Goal: Transaction & Acquisition: Purchase product/service

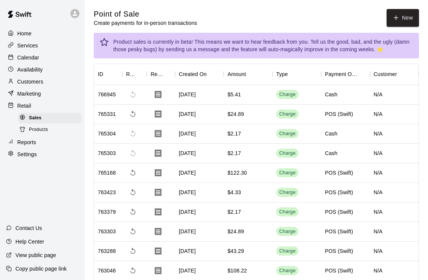
click at [395, 18] on icon "button" at bounding box center [395, 17] width 7 height 7
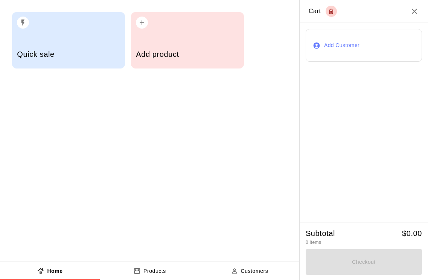
click at [399, 14] on h2 "Cart" at bounding box center [363, 11] width 128 height 23
click at [172, 35] on div "Add product" at bounding box center [187, 40] width 113 height 56
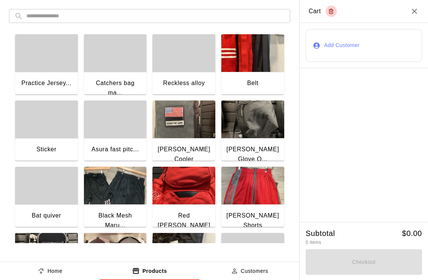
click at [39, 64] on div "button" at bounding box center [46, 53] width 63 height 38
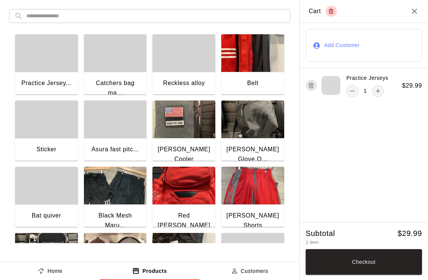
click at [351, 259] on button "Checkout" at bounding box center [363, 262] width 116 height 26
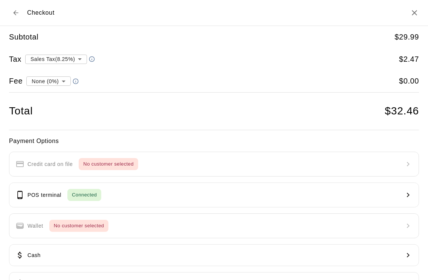
click at [33, 193] on p "POS terminal" at bounding box center [44, 195] width 34 height 8
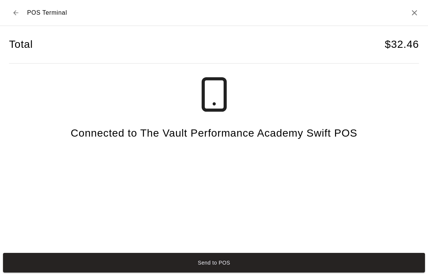
scroll to position [18, 0]
click at [185, 264] on button "Send to POS" at bounding box center [214, 263] width 422 height 20
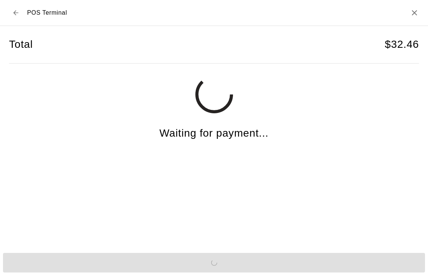
scroll to position [119, 0]
click at [16, 16] on icon "Back to checkout" at bounding box center [16, 13] width 8 height 8
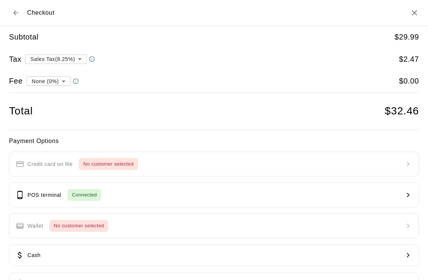
scroll to position [0, 0]
click at [18, 17] on button "Back to cart" at bounding box center [16, 13] width 14 height 14
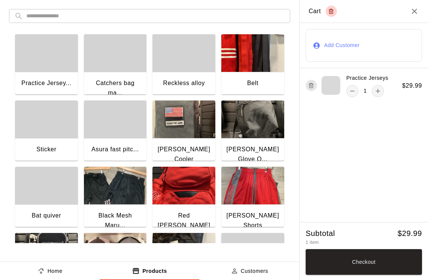
click at [340, 49] on button "Add Customer" at bounding box center [363, 45] width 116 height 32
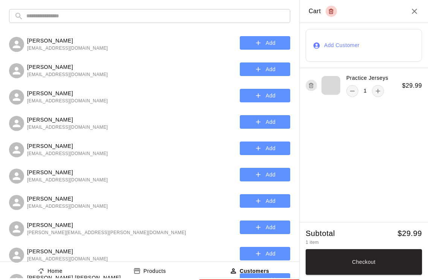
click at [40, 19] on input "text" at bounding box center [155, 16] width 258 height 14
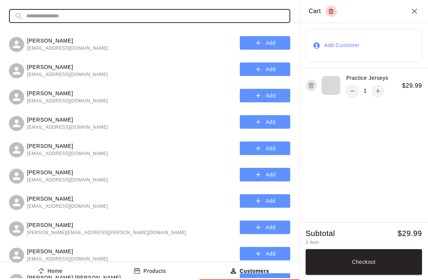
scroll to position [118, 0]
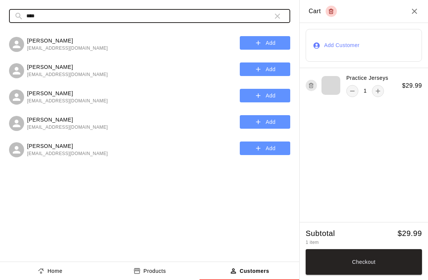
type input "****"
click at [260, 100] on button "Add" at bounding box center [265, 96] width 50 height 14
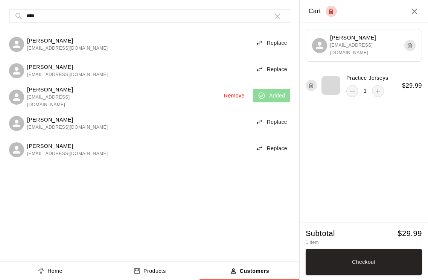
click at [339, 275] on button "Checkout" at bounding box center [363, 262] width 116 height 26
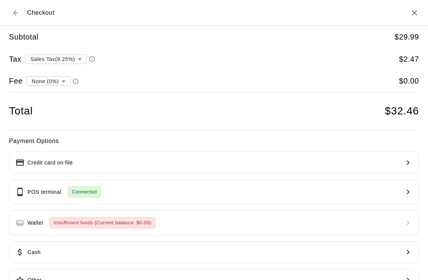
click at [48, 160] on p "Credit card on file" at bounding box center [49, 163] width 45 height 8
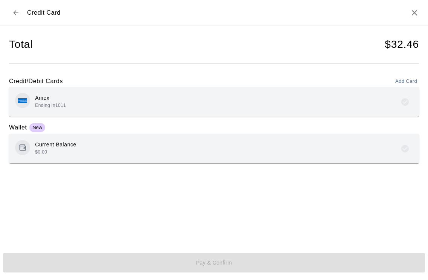
click at [52, 102] on div "Amex Ending in [DATE]" at bounding box center [50, 101] width 31 height 15
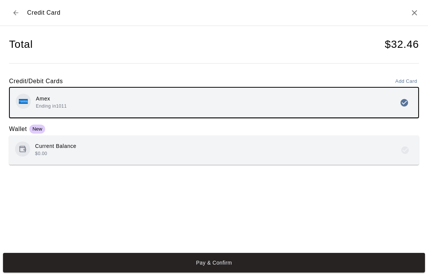
click at [172, 272] on button "Pay & Confirm" at bounding box center [214, 263] width 422 height 20
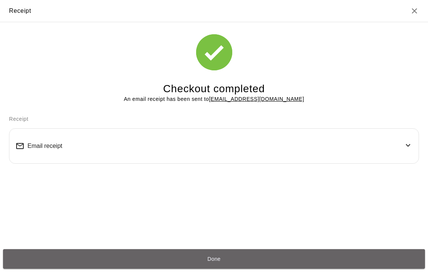
click at [122, 269] on button "Done" at bounding box center [214, 259] width 422 height 20
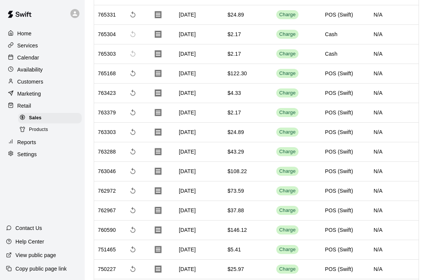
scroll to position [0, 0]
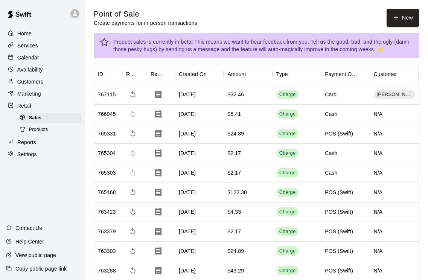
click at [400, 26] on button "New" at bounding box center [402, 18] width 32 height 18
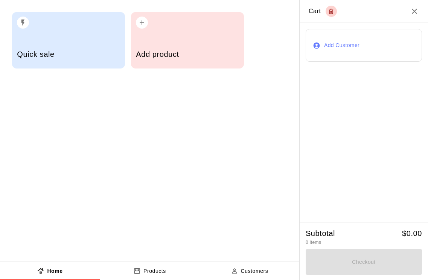
click at [37, 131] on div "Quick sale Add product" at bounding box center [149, 130] width 299 height 261
click at [181, 50] on h5 "Add product" at bounding box center [187, 54] width 103 height 10
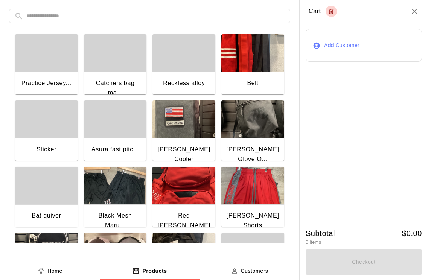
click at [46, 70] on div "button" at bounding box center [46, 53] width 63 height 38
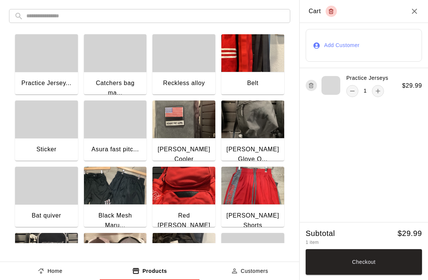
click at [375, 89] on icon "add" at bounding box center [378, 91] width 8 height 8
click at [334, 267] on button "Checkout" at bounding box center [363, 262] width 116 height 26
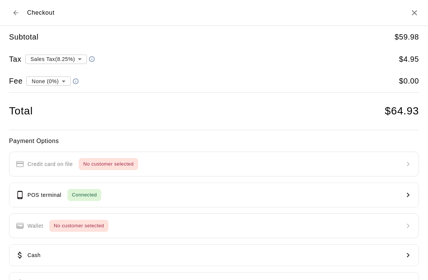
click at [36, 195] on p "POS terminal" at bounding box center [44, 195] width 34 height 8
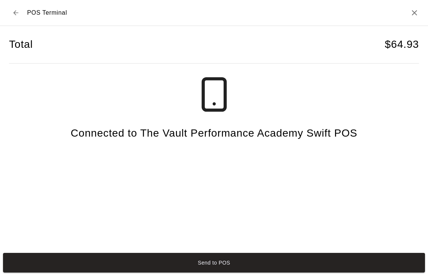
scroll to position [18, 0]
click at [211, 267] on button "Send to POS" at bounding box center [214, 263] width 422 height 20
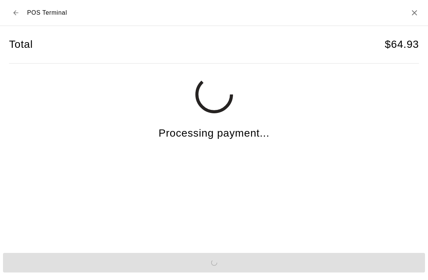
scroll to position [197, 0]
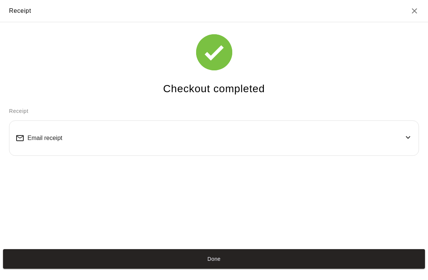
click at [213, 269] on button "Done" at bounding box center [214, 259] width 422 height 20
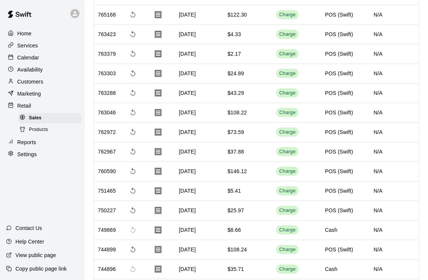
click at [205, 269] on button "Done" at bounding box center [214, 259] width 422 height 20
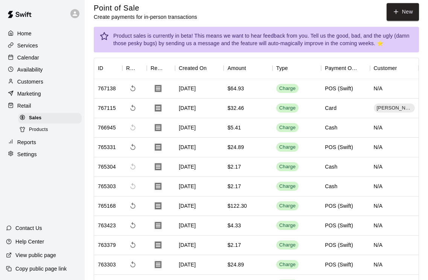
scroll to position [0, 0]
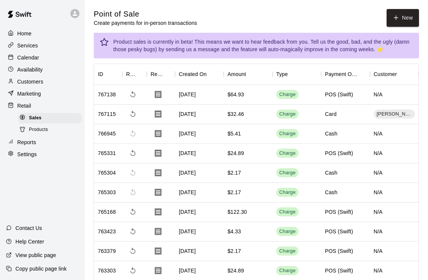
click at [16, 62] on div "Calendar" at bounding box center [42, 57] width 73 height 11
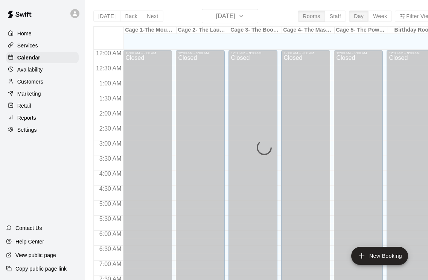
scroll to position [436, 0]
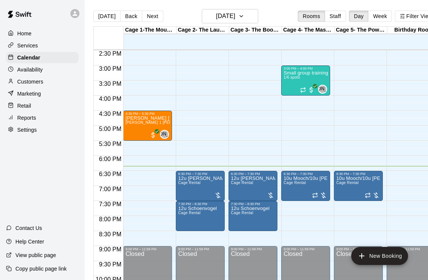
click at [42, 84] on p "Customers" at bounding box center [30, 82] width 26 height 8
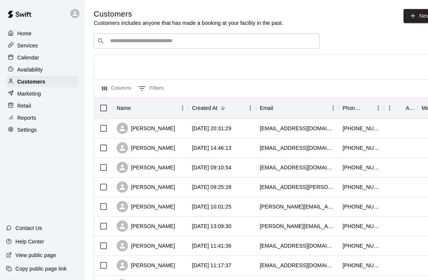
click at [41, 101] on div "Retail" at bounding box center [42, 105] width 73 height 11
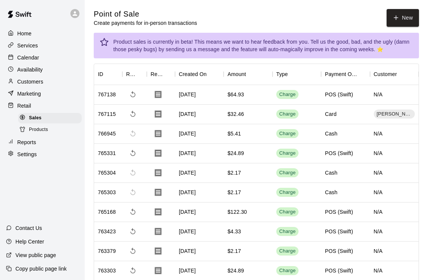
click at [407, 15] on button "New" at bounding box center [402, 18] width 32 height 18
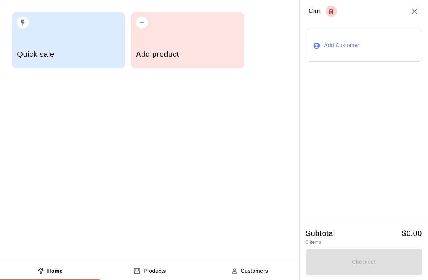
click at [175, 41] on div "Add product" at bounding box center [187, 40] width 113 height 56
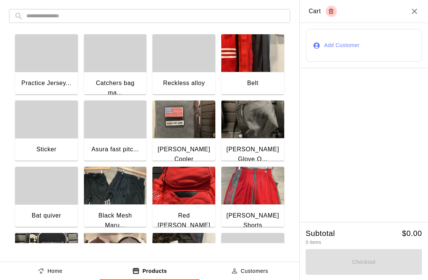
click at [47, 61] on div "button" at bounding box center [46, 53] width 63 height 38
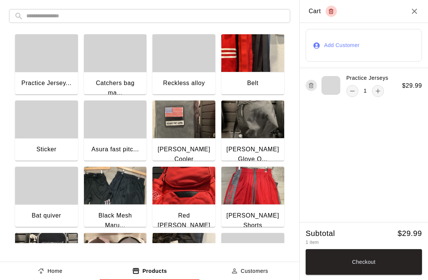
click at [388, 272] on button "Checkout" at bounding box center [363, 262] width 116 height 26
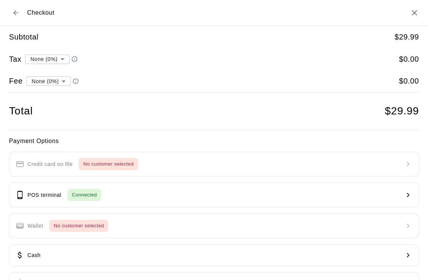
type input "**********"
click at [229, 199] on button "POS terminal Connected" at bounding box center [214, 194] width 410 height 25
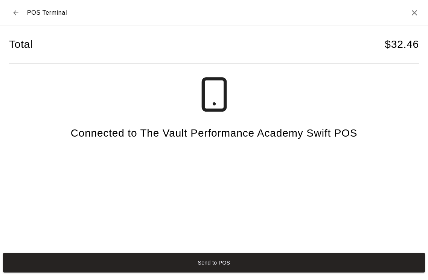
scroll to position [18, 0]
click at [319, 268] on button "Send to POS" at bounding box center [214, 263] width 422 height 20
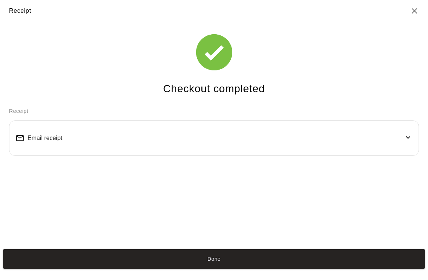
scroll to position [14, 0]
click at [293, 269] on button "Done" at bounding box center [214, 259] width 422 height 20
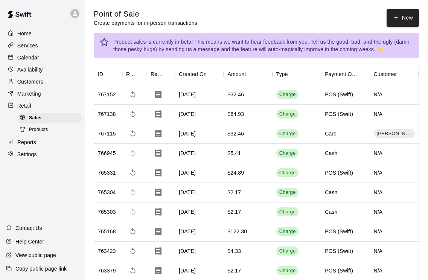
click at [284, 265] on button "Done" at bounding box center [214, 259] width 422 height 20
click at [400, 24] on button "New" at bounding box center [402, 18] width 32 height 18
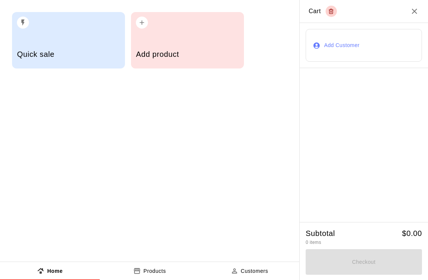
click at [188, 45] on div "Add product" at bounding box center [187, 55] width 103 height 27
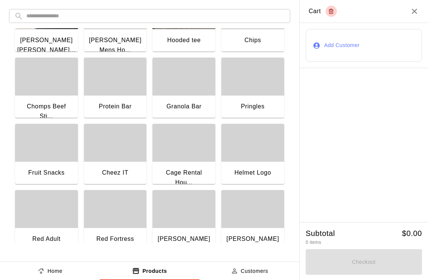
scroll to position [570, 0]
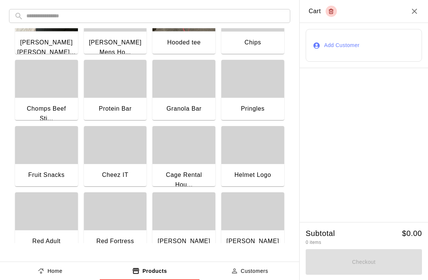
click at [256, 102] on div "Pringles" at bounding box center [252, 109] width 63 height 24
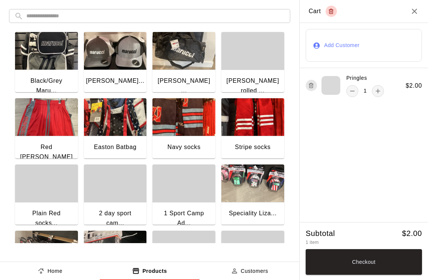
scroll to position [193, 0]
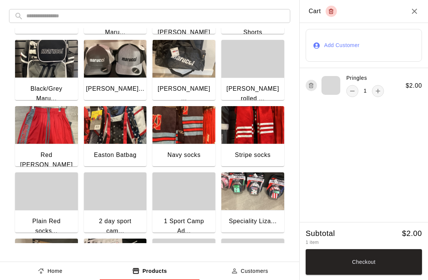
click at [374, 264] on button "Checkout" at bounding box center [363, 262] width 116 height 26
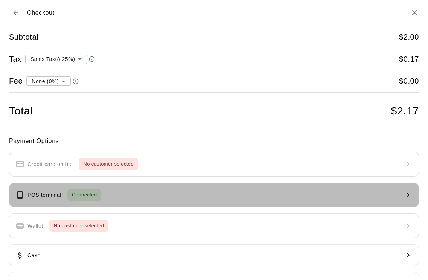
click at [261, 193] on button "POS terminal Connected" at bounding box center [214, 194] width 410 height 25
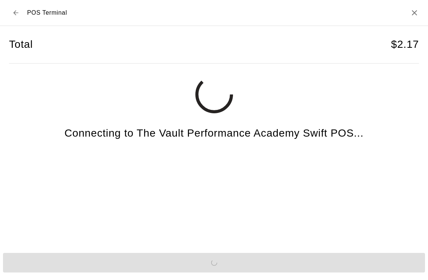
scroll to position [18, 0]
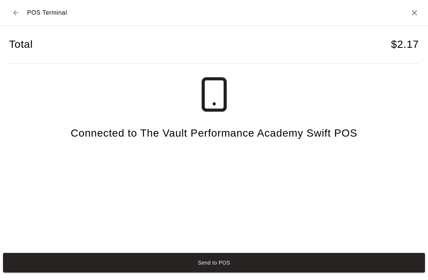
click at [297, 266] on button "Send to POS" at bounding box center [214, 263] width 422 height 20
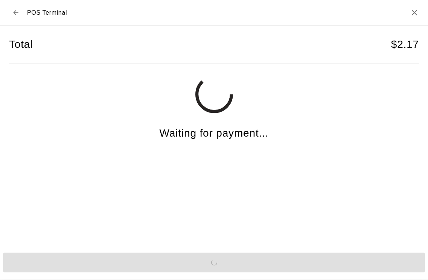
scroll to position [312, 0]
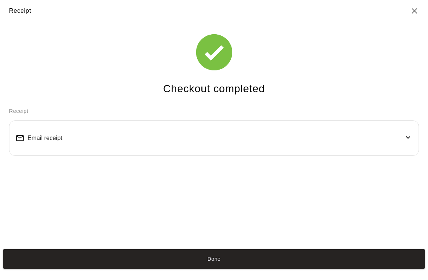
click at [335, 269] on button "Done" at bounding box center [214, 259] width 422 height 20
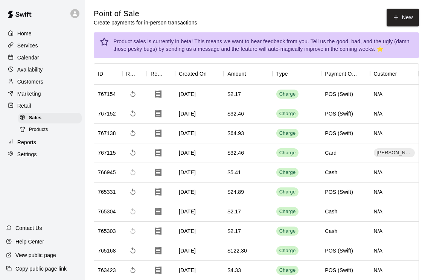
scroll to position [0, 0]
click at [412, 18] on button "New" at bounding box center [402, 18] width 32 height 18
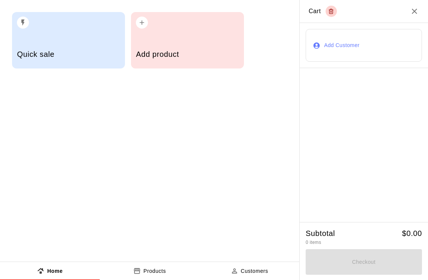
click at [179, 48] on div "Add product" at bounding box center [187, 55] width 103 height 27
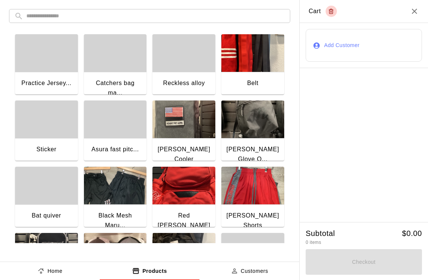
click at [48, 70] on div "button" at bounding box center [46, 53] width 63 height 38
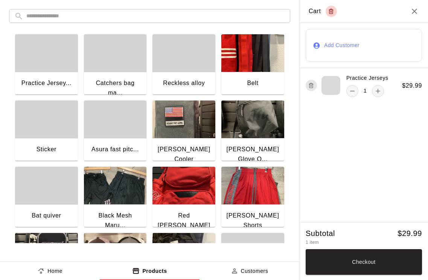
click at [390, 267] on button "Checkout" at bounding box center [363, 262] width 116 height 26
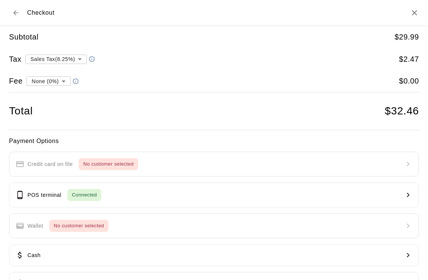
click at [255, 188] on button "POS terminal Connected" at bounding box center [214, 194] width 410 height 25
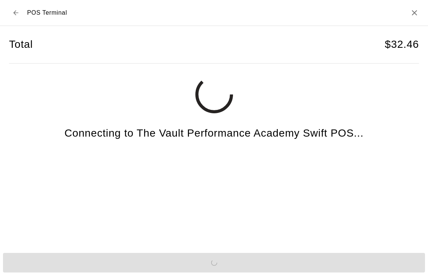
scroll to position [18, 0]
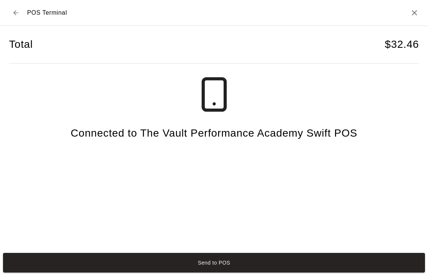
click at [314, 272] on button "Send to POS" at bounding box center [214, 263] width 422 height 20
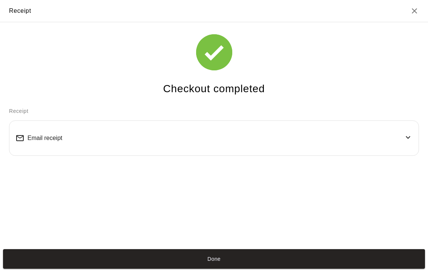
scroll to position [14, 0]
click at [367, 263] on button "Done" at bounding box center [214, 259] width 422 height 20
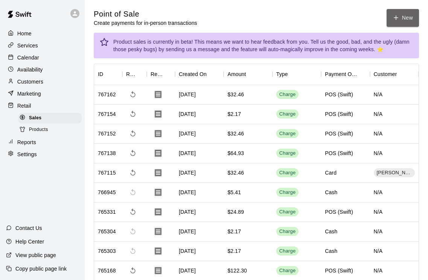
click at [407, 20] on button "New" at bounding box center [402, 18] width 32 height 18
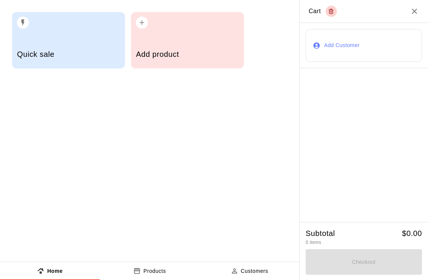
click at [172, 35] on div "Add product" at bounding box center [187, 40] width 113 height 56
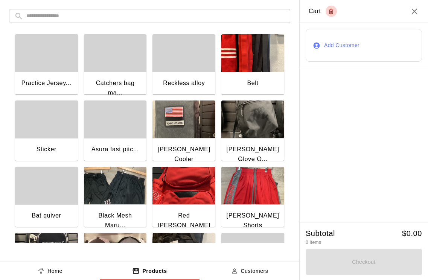
click at [52, 70] on div "button" at bounding box center [46, 53] width 63 height 38
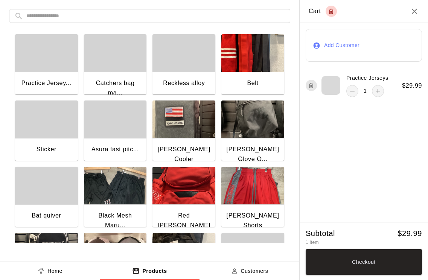
click at [379, 90] on icon "add" at bounding box center [378, 91] width 8 height 8
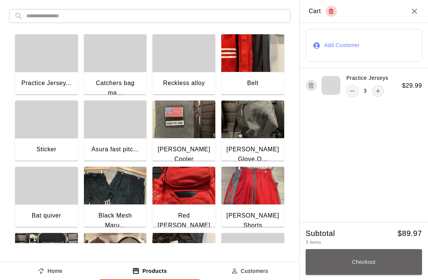
click at [373, 267] on button "Checkout" at bounding box center [363, 262] width 116 height 26
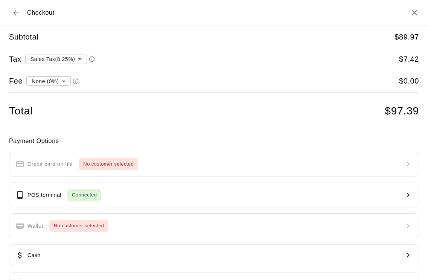
click at [128, 206] on button "POS terminal Connected" at bounding box center [214, 194] width 410 height 25
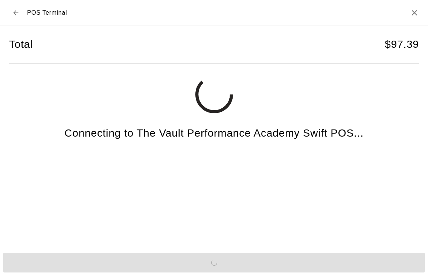
scroll to position [18, 0]
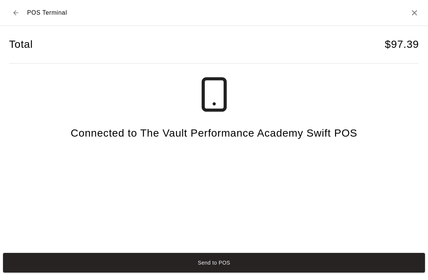
click at [270, 271] on button "Send to POS" at bounding box center [214, 263] width 422 height 20
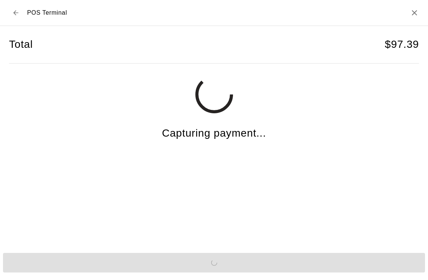
scroll to position [14, 0]
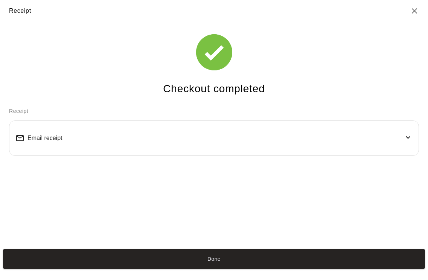
click at [299, 269] on button "Done" at bounding box center [214, 259] width 422 height 20
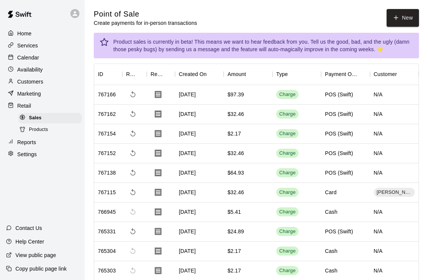
click at [409, 20] on button "New" at bounding box center [402, 18] width 32 height 18
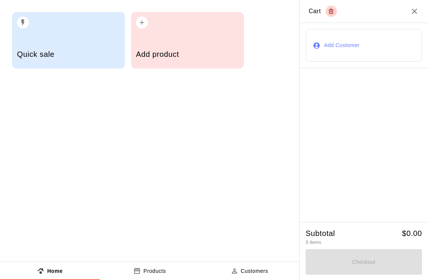
click at [190, 47] on div "Add product" at bounding box center [187, 55] width 103 height 27
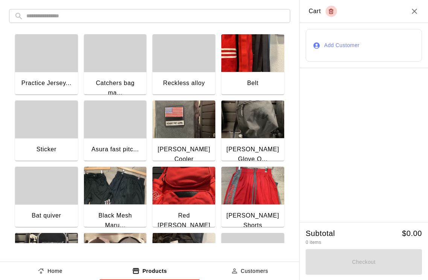
click at [54, 68] on div "button" at bounding box center [46, 53] width 63 height 38
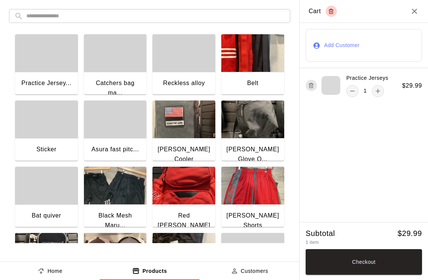
click at [378, 87] on icon "add" at bounding box center [378, 91] width 8 height 8
click at [393, 264] on button "Checkout" at bounding box center [363, 262] width 116 height 26
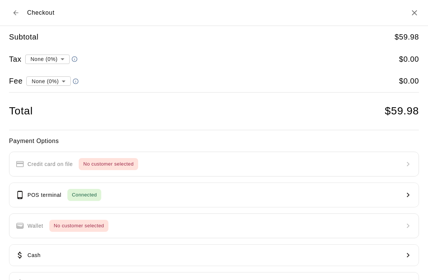
type input "**********"
click at [198, 199] on button "POS terminal Connected" at bounding box center [214, 194] width 410 height 25
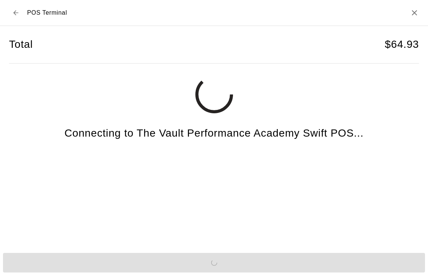
scroll to position [18, 0]
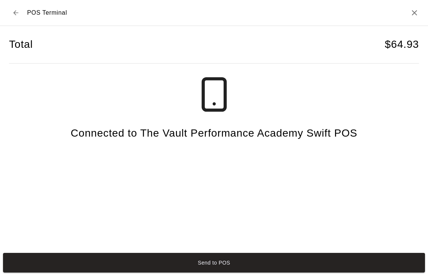
click at [280, 267] on button "Send to POS" at bounding box center [214, 263] width 422 height 20
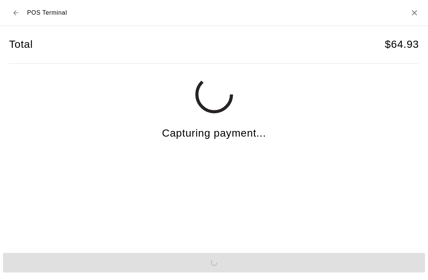
scroll to position [14, 0]
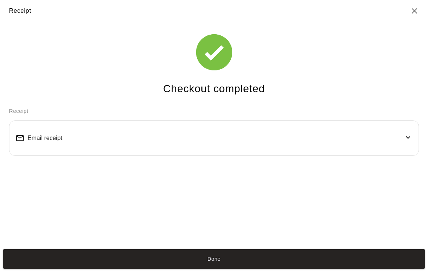
click at [298, 269] on button "Done" at bounding box center [214, 259] width 422 height 20
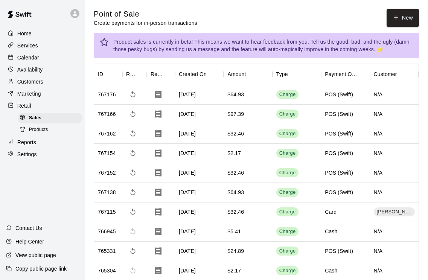
click at [408, 16] on button "New" at bounding box center [402, 18] width 32 height 18
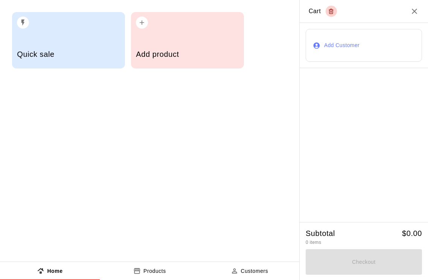
click at [189, 41] on div "Add product" at bounding box center [187, 40] width 113 height 56
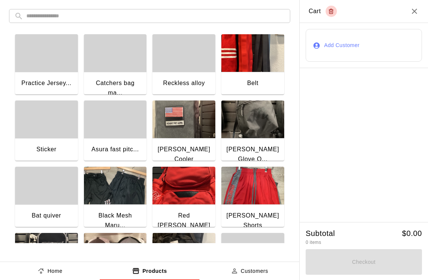
click at [51, 66] on div "button" at bounding box center [46, 53] width 63 height 38
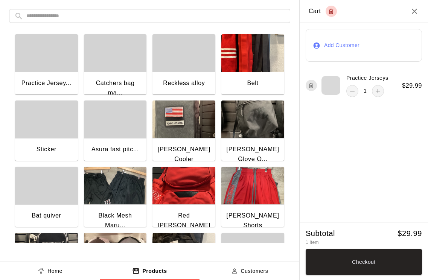
click at [373, 93] on button "add" at bounding box center [378, 91] width 12 height 12
click at [372, 267] on button "Checkout" at bounding box center [363, 262] width 116 height 26
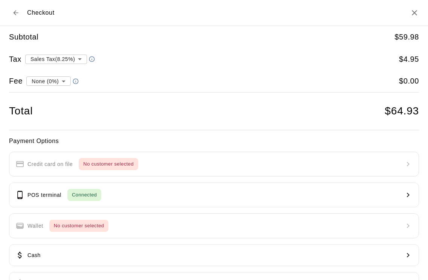
click at [250, 191] on button "POS terminal Connected" at bounding box center [214, 194] width 410 height 25
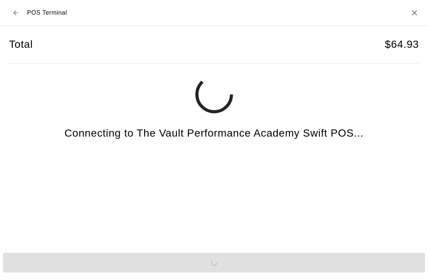
scroll to position [18, 0]
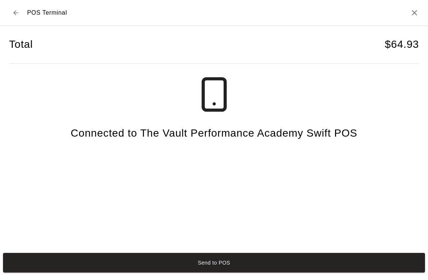
click at [299, 267] on button "Send to POS" at bounding box center [214, 263] width 422 height 20
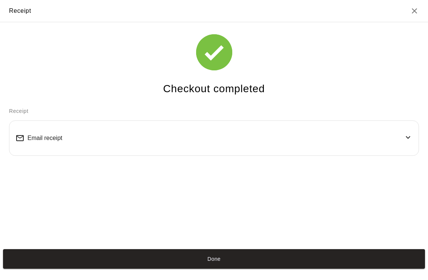
scroll to position [14, 0]
click at [302, 269] on button "Done" at bounding box center [214, 259] width 422 height 20
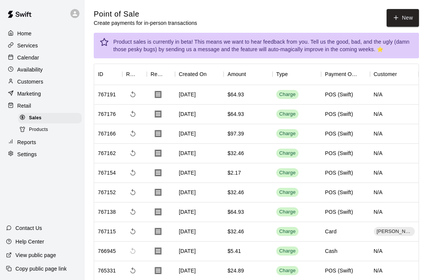
click at [403, 20] on button "New" at bounding box center [402, 18] width 32 height 18
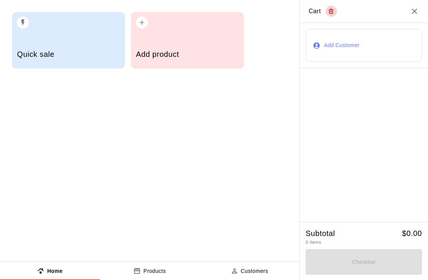
click at [159, 50] on h5 "Add product" at bounding box center [187, 54] width 103 height 10
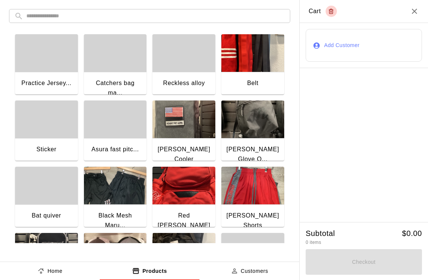
click at [45, 72] on div "button" at bounding box center [46, 53] width 63 height 38
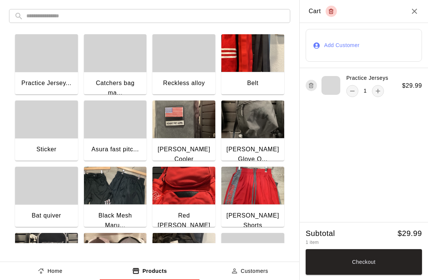
click at [47, 66] on div "button" at bounding box center [46, 53] width 63 height 38
click at [352, 101] on div "Practice Jerseys 2 $ 29.99" at bounding box center [363, 85] width 128 height 35
type input "*"
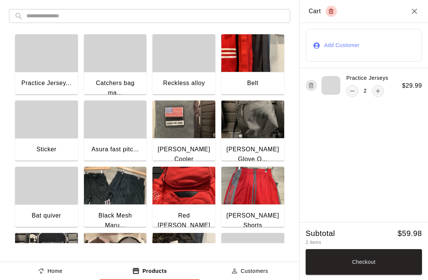
click at [392, 271] on button "Checkout" at bounding box center [363, 262] width 116 height 26
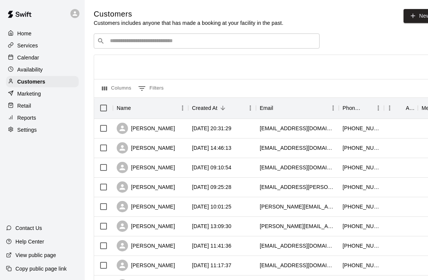
click at [417, 11] on link "New" at bounding box center [419, 16] width 32 height 14
select select "**"
click at [18, 103] on p "Retail" at bounding box center [24, 106] width 14 height 8
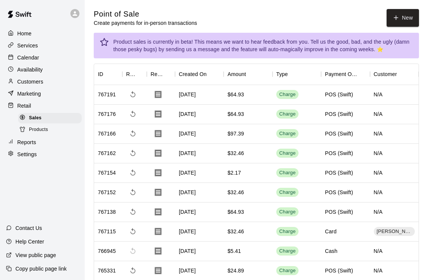
click at [407, 15] on button "New" at bounding box center [402, 18] width 32 height 18
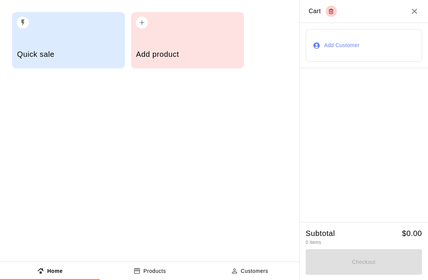
click at [194, 52] on h5 "Add product" at bounding box center [187, 54] width 103 height 10
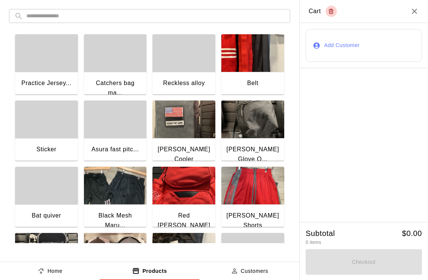
click at [45, 55] on div "button" at bounding box center [46, 53] width 63 height 38
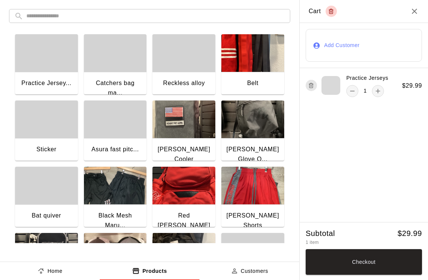
click at [391, 262] on button "Checkout" at bounding box center [363, 262] width 116 height 26
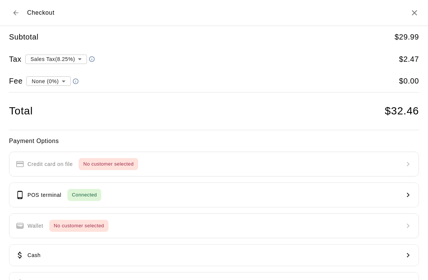
click at [241, 194] on button "POS terminal Connected" at bounding box center [214, 194] width 410 height 25
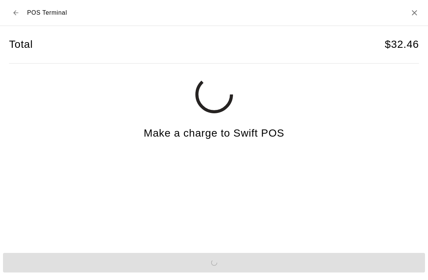
scroll to position [18, 0]
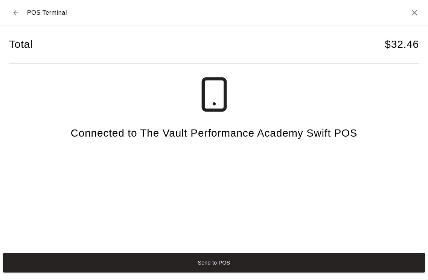
click at [285, 264] on button "Send to POS" at bounding box center [214, 263] width 422 height 20
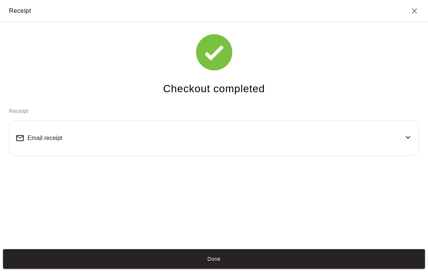
scroll to position [14, 0]
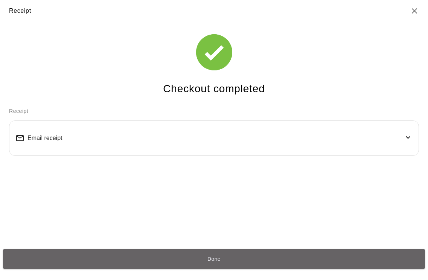
click at [296, 269] on button "Done" at bounding box center [214, 259] width 422 height 20
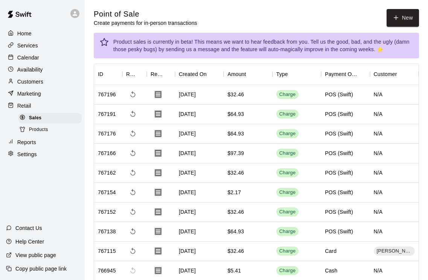
click at [403, 16] on button "New" at bounding box center [402, 18] width 32 height 18
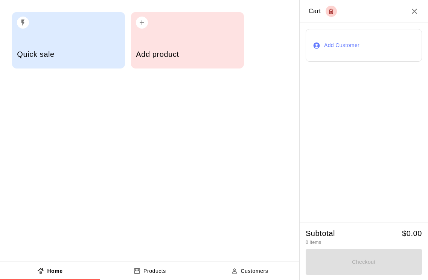
click at [217, 42] on div "Add product" at bounding box center [187, 40] width 113 height 56
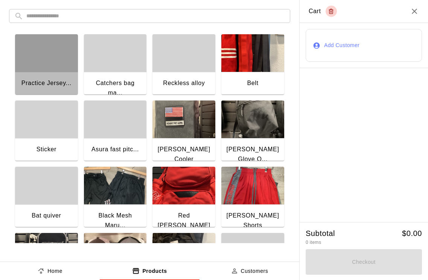
click at [58, 61] on div "button" at bounding box center [46, 53] width 63 height 38
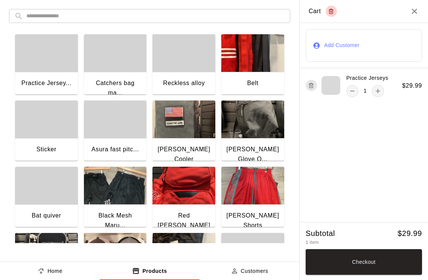
click at [377, 90] on icon "add" at bounding box center [378, 91] width 8 height 8
click at [45, 134] on div "button" at bounding box center [46, 119] width 63 height 38
click at [391, 272] on button "Checkout" at bounding box center [363, 262] width 116 height 26
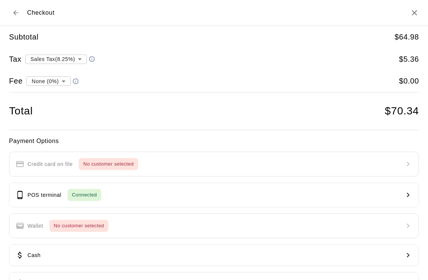
click at [158, 195] on button "POS terminal Connected" at bounding box center [214, 194] width 410 height 25
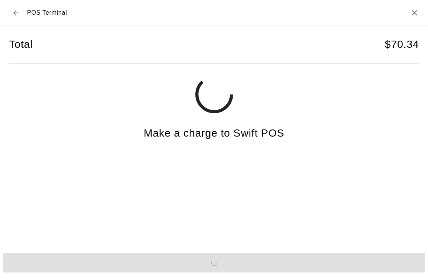
scroll to position [18, 0]
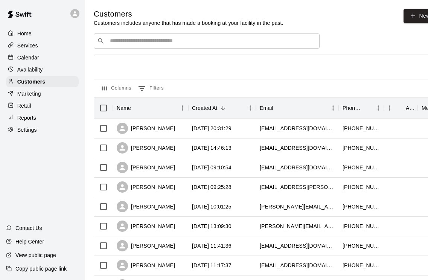
click at [410, 16] on icon at bounding box center [412, 15] width 7 height 7
select select "**"
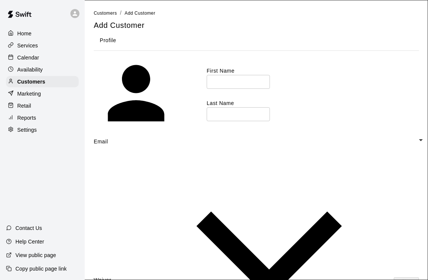
click at [30, 103] on p "Retail" at bounding box center [24, 106] width 14 height 8
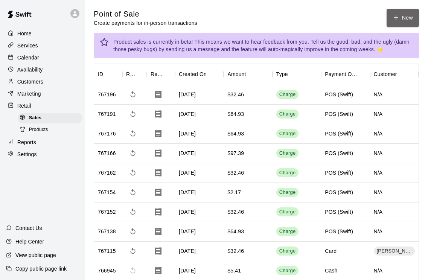
click at [403, 17] on button "New" at bounding box center [402, 18] width 32 height 18
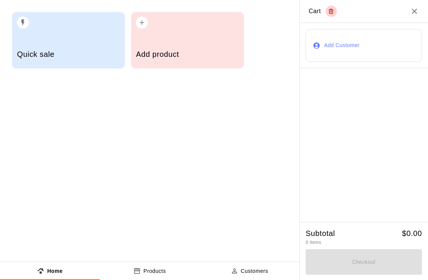
click at [202, 44] on div "Add product" at bounding box center [187, 55] width 103 height 27
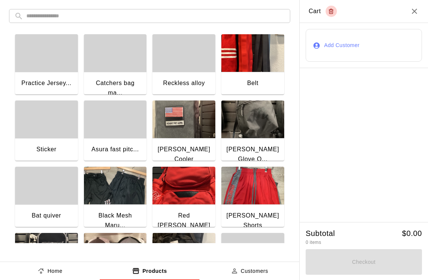
click at [47, 64] on div "button" at bounding box center [46, 53] width 63 height 38
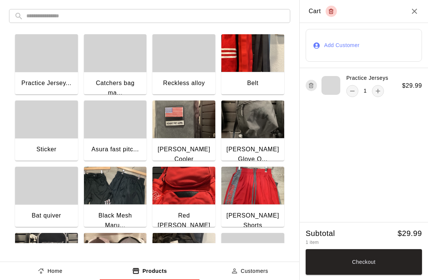
click at [375, 95] on button "add" at bounding box center [378, 91] width 12 height 12
click at [387, 267] on button "Checkout" at bounding box center [363, 262] width 116 height 26
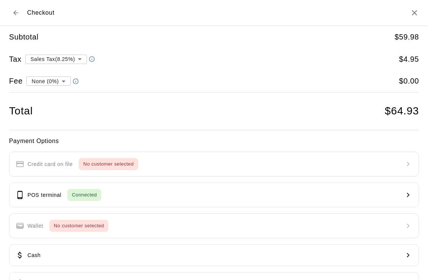
click at [178, 194] on button "POS terminal Connected" at bounding box center [214, 194] width 410 height 25
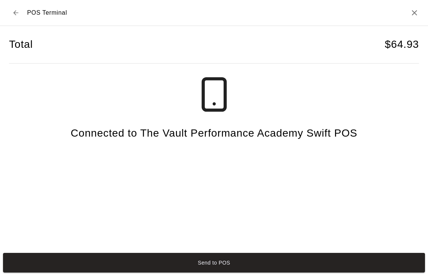
scroll to position [18, 0]
click at [288, 264] on button "Send to POS" at bounding box center [214, 263] width 422 height 20
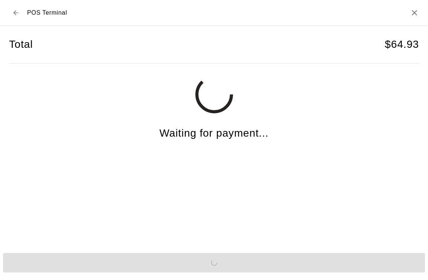
scroll to position [272, 0]
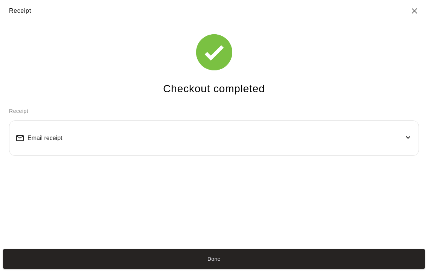
click at [334, 269] on button "Done" at bounding box center [214, 259] width 422 height 20
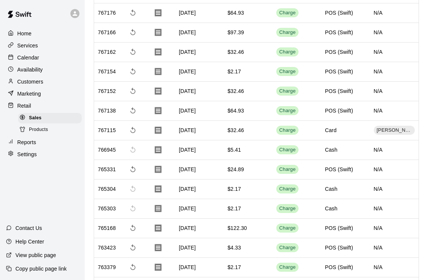
scroll to position [0, 0]
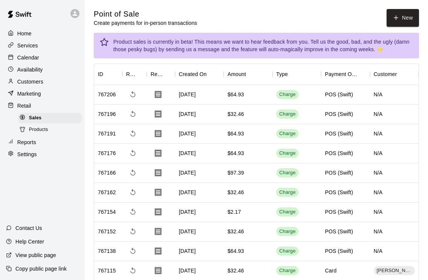
click at [402, 15] on button "New" at bounding box center [402, 18] width 32 height 18
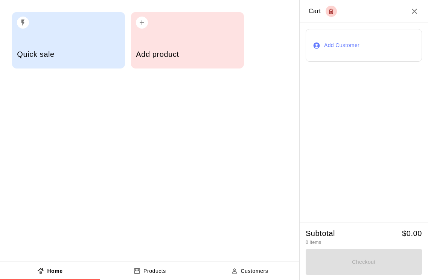
click at [182, 36] on div "Add product" at bounding box center [187, 40] width 113 height 56
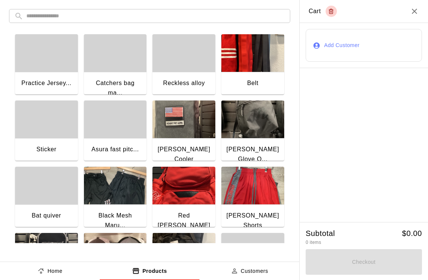
click at [61, 67] on div "button" at bounding box center [46, 53] width 63 height 38
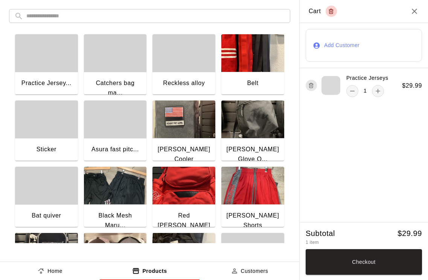
click at [374, 94] on icon "add" at bounding box center [378, 91] width 8 height 8
click at [380, 258] on button "Checkout" at bounding box center [363, 262] width 116 height 26
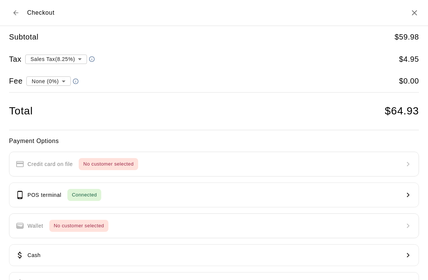
click at [227, 194] on button "POS terminal Connected" at bounding box center [214, 194] width 410 height 25
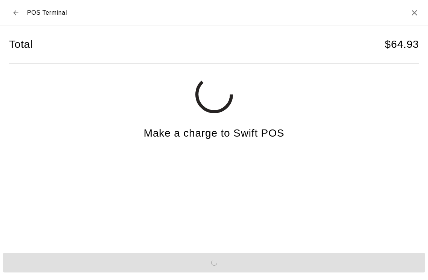
scroll to position [18, 0]
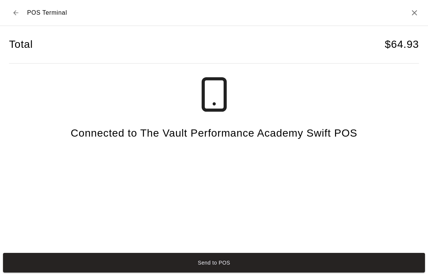
click at [312, 263] on button "Send to POS" at bounding box center [214, 263] width 422 height 20
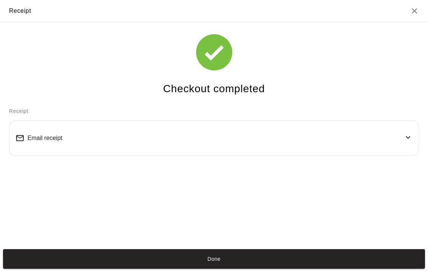
scroll to position [14, 0]
click at [318, 269] on button "Done" at bounding box center [214, 259] width 422 height 20
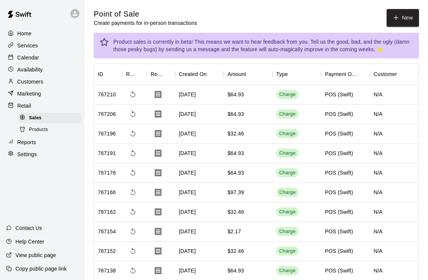
click at [405, 12] on button "New" at bounding box center [402, 18] width 32 height 18
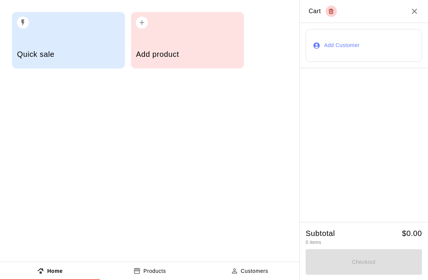
click at [175, 40] on div "Add product" at bounding box center [187, 40] width 113 height 56
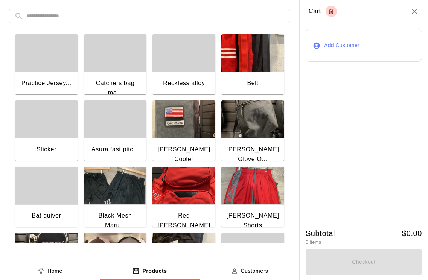
click at [45, 73] on div "Practice Jersey..." at bounding box center [46, 84] width 63 height 24
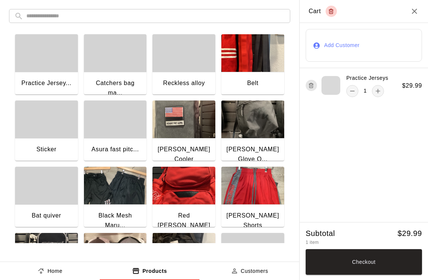
click at [307, 90] on div "Practice Jerseys 1" at bounding box center [346, 85] width 83 height 23
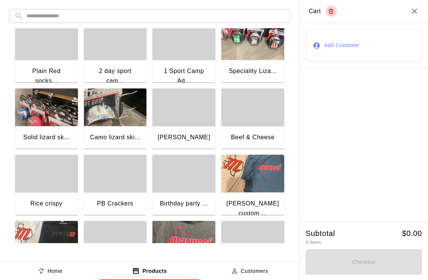
scroll to position [343, 0]
click at [53, 64] on div "Plain Red socks..." at bounding box center [46, 76] width 63 height 34
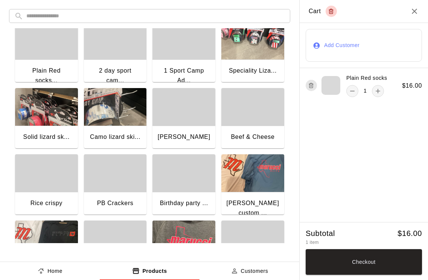
click at [310, 89] on icon "button" at bounding box center [311, 85] width 6 height 9
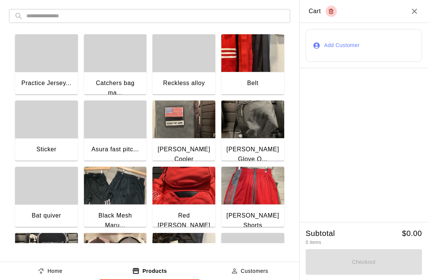
scroll to position [0, 0]
click at [44, 75] on div "Practice Jersey..." at bounding box center [46, 84] width 63 height 24
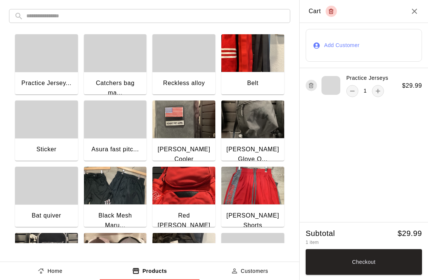
click at [377, 92] on icon "add" at bounding box center [378, 91] width 8 height 8
click at [378, 91] on icon "add" at bounding box center [377, 91] width 5 height 5
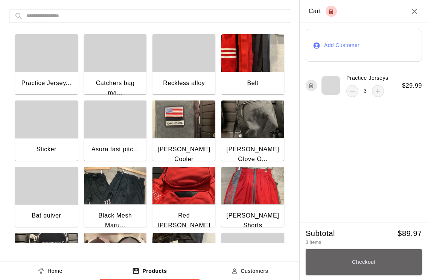
click at [384, 262] on button "Checkout" at bounding box center [363, 262] width 116 height 26
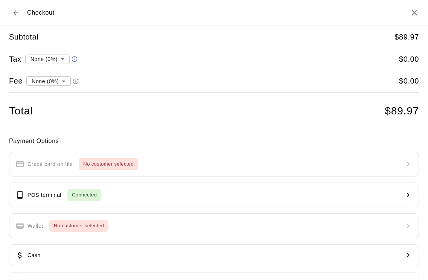
type input "**********"
click at [321, 200] on button "POS terminal Connected" at bounding box center [214, 194] width 410 height 25
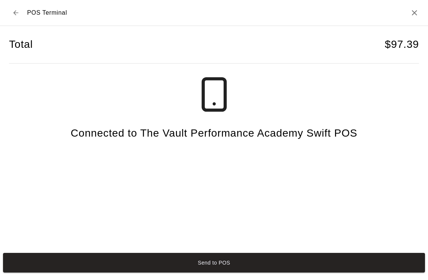
scroll to position [18, 0]
click at [287, 272] on button "Send to POS" at bounding box center [214, 263] width 422 height 20
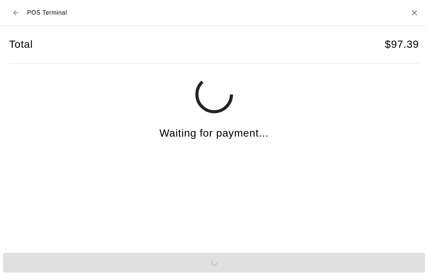
select select "**"
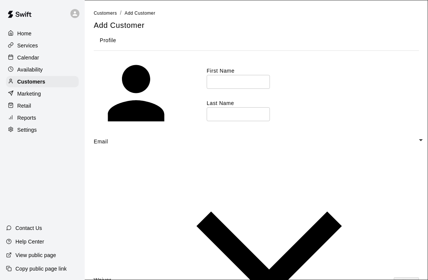
click at [43, 82] on p "Customers" at bounding box center [31, 82] width 28 height 8
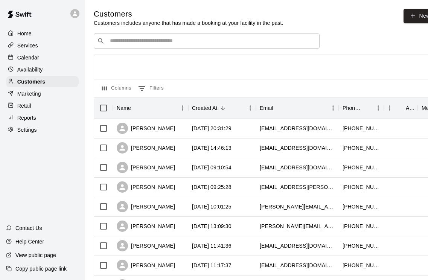
click at [35, 106] on div "Retail" at bounding box center [42, 105] width 73 height 11
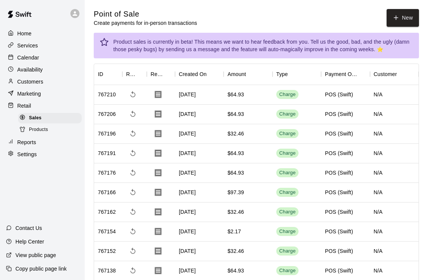
click at [402, 12] on button "New" at bounding box center [402, 18] width 32 height 18
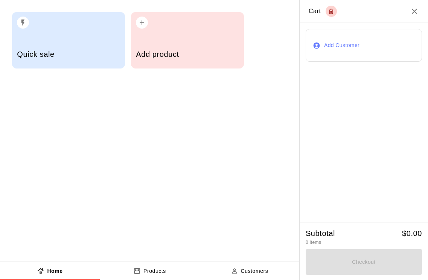
click at [193, 39] on div "Add product" at bounding box center [187, 40] width 113 height 56
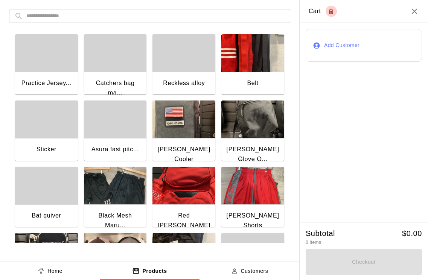
click at [51, 68] on div "button" at bounding box center [46, 53] width 63 height 38
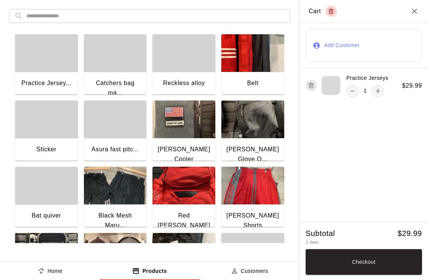
click at [386, 266] on button "Checkout" at bounding box center [363, 262] width 116 height 26
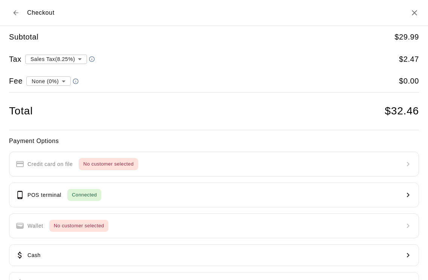
click at [193, 195] on button "POS terminal Connected" at bounding box center [214, 194] width 410 height 25
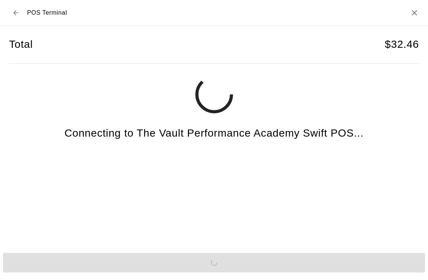
scroll to position [18, 0]
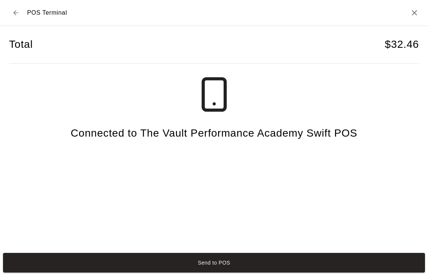
click at [279, 266] on button "Send to POS" at bounding box center [214, 263] width 422 height 20
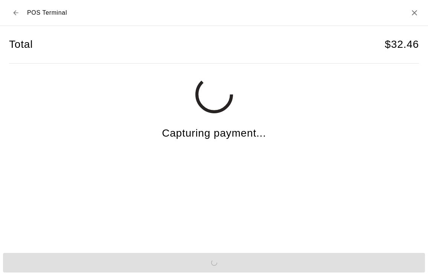
scroll to position [14, 0]
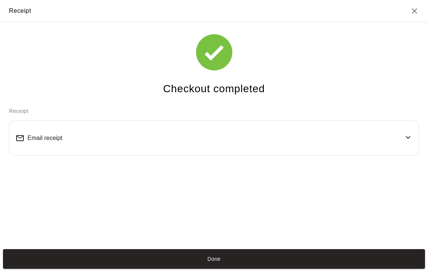
click at [326, 269] on button "Done" at bounding box center [214, 259] width 422 height 20
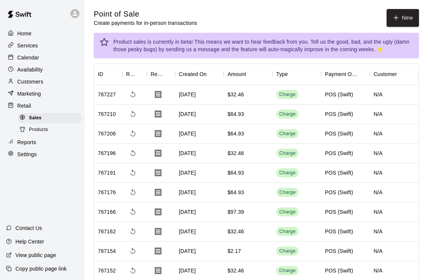
click at [395, 20] on icon "button" at bounding box center [395, 17] width 7 height 7
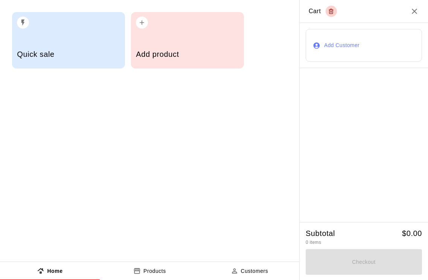
click at [177, 36] on div "Add product" at bounding box center [187, 40] width 113 height 56
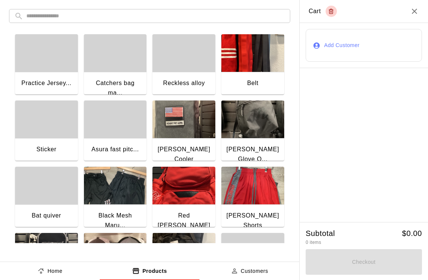
click at [49, 58] on div "button" at bounding box center [46, 53] width 63 height 38
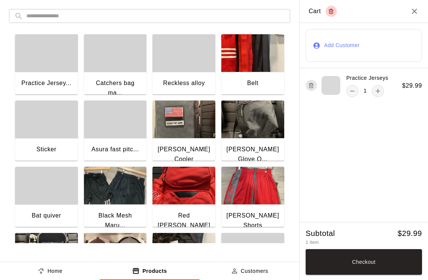
click at [380, 267] on button "Checkout" at bounding box center [363, 262] width 116 height 26
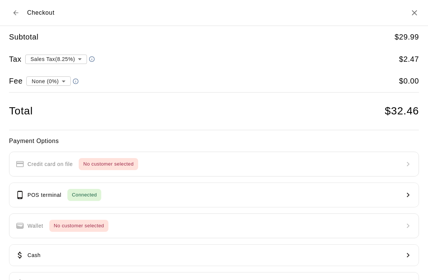
click at [258, 196] on button "POS terminal Connected" at bounding box center [214, 194] width 410 height 25
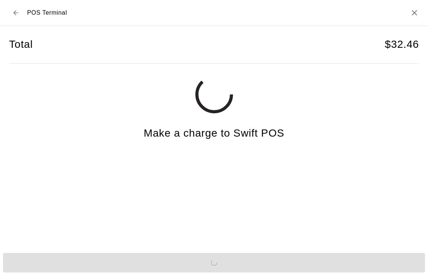
scroll to position [18, 0]
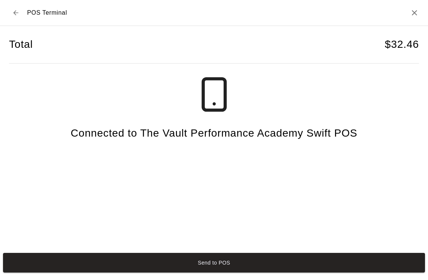
click at [309, 265] on button "Send to POS" at bounding box center [214, 263] width 422 height 20
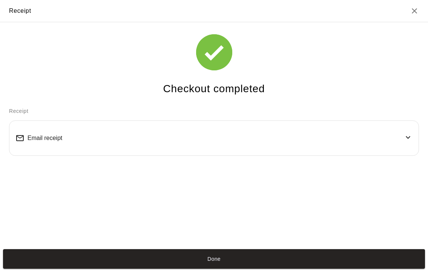
scroll to position [14, 0]
click at [357, 269] on button "Done" at bounding box center [214, 259] width 422 height 20
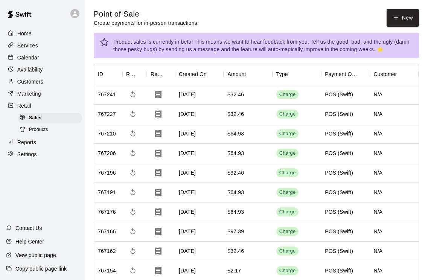
click at [399, 22] on button "New" at bounding box center [402, 18] width 32 height 18
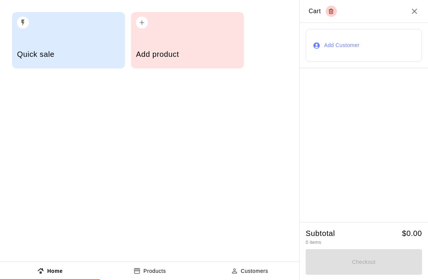
click at [173, 52] on h5 "Add product" at bounding box center [187, 54] width 103 height 10
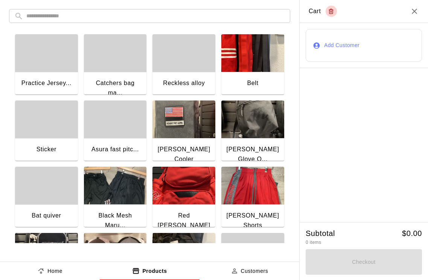
click at [46, 54] on div "button" at bounding box center [46, 53] width 63 height 38
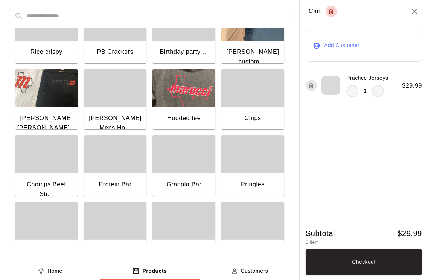
scroll to position [500, 0]
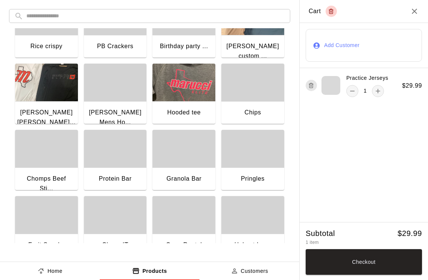
click at [310, 86] on icon "button" at bounding box center [311, 86] width 3 height 4
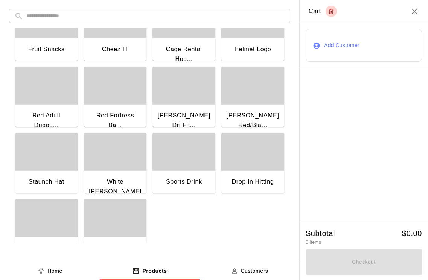
scroll to position [696, 0]
click at [247, 100] on div "button" at bounding box center [252, 86] width 63 height 38
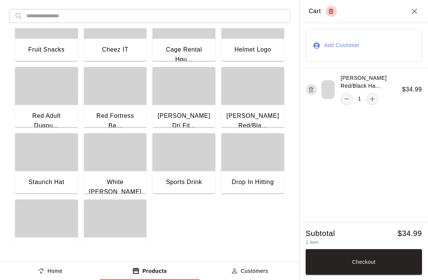
click at [309, 90] on icon "button" at bounding box center [311, 89] width 6 height 9
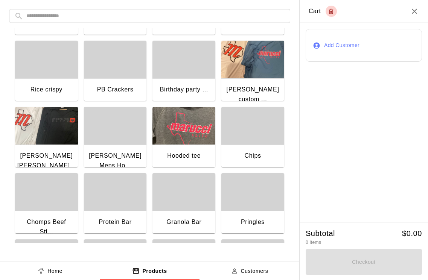
scroll to position [443, 0]
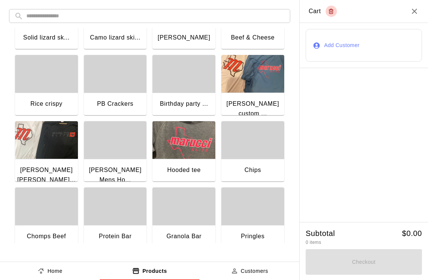
click at [245, 92] on img "button" at bounding box center [252, 74] width 63 height 38
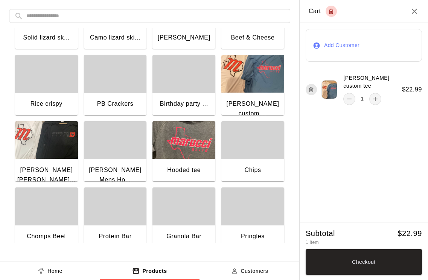
click at [375, 95] on button "add" at bounding box center [375, 99] width 12 height 12
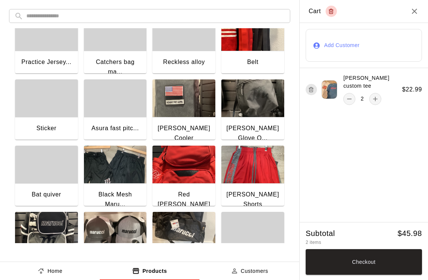
scroll to position [22, 0]
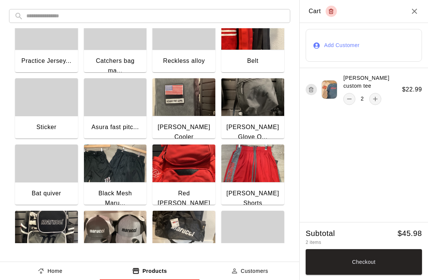
click at [46, 109] on div "button" at bounding box center [46, 97] width 63 height 38
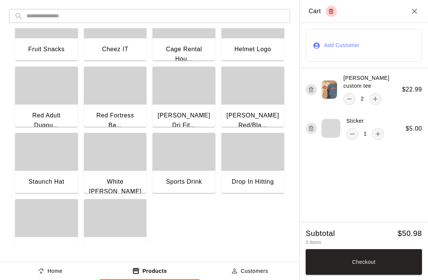
scroll to position [696, 0]
click at [378, 268] on button "Checkout" at bounding box center [363, 262] width 116 height 26
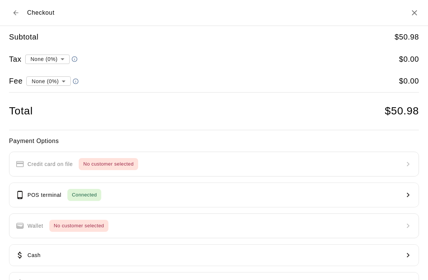
type input "**********"
click at [170, 193] on button "POS terminal Connected" at bounding box center [214, 194] width 410 height 25
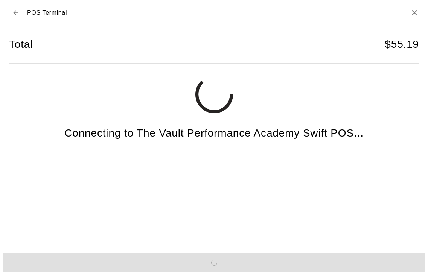
scroll to position [18, 0]
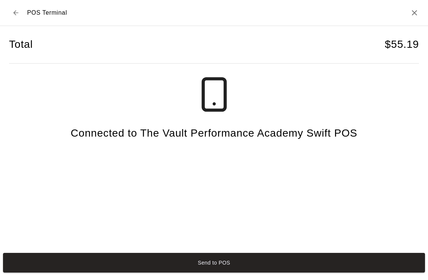
click at [299, 271] on button "Send to POS" at bounding box center [214, 263] width 422 height 20
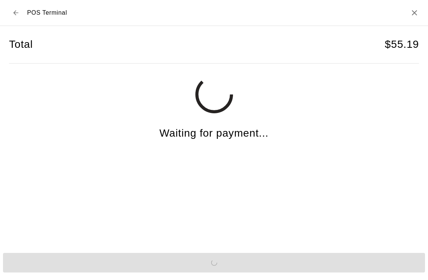
scroll to position [102, 0]
click at [14, 10] on icon "Back to checkout" at bounding box center [16, 13] width 8 height 8
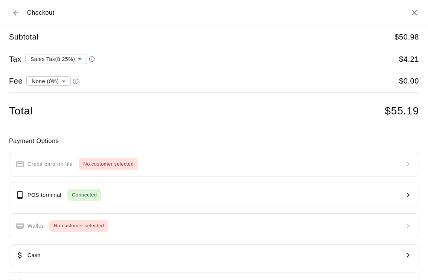
click at [15, 11] on icon "Back to cart" at bounding box center [16, 13] width 8 height 8
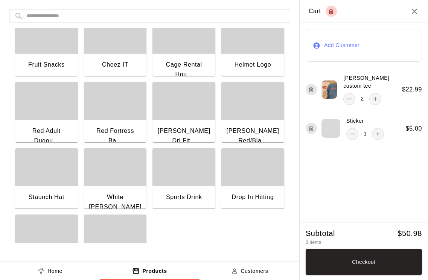
scroll to position [687, 0]
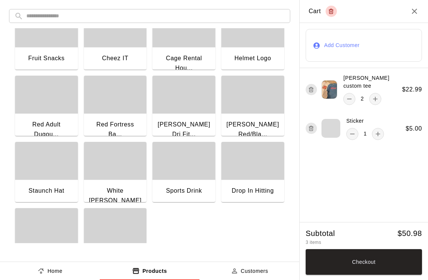
click at [182, 114] on div "[PERSON_NAME] Dri Fit..." at bounding box center [183, 130] width 63 height 34
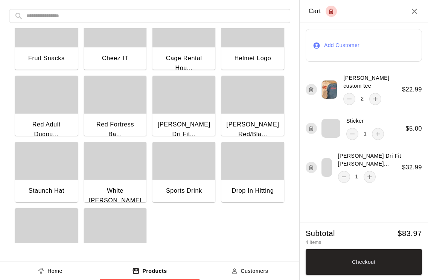
click at [307, 169] on button "button" at bounding box center [310, 167] width 11 height 11
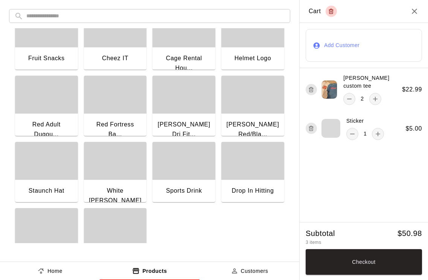
click at [251, 118] on div "[PERSON_NAME] Red/Bla..." at bounding box center [252, 130] width 63 height 34
click at [384, 275] on button "Checkout" at bounding box center [363, 262] width 116 height 26
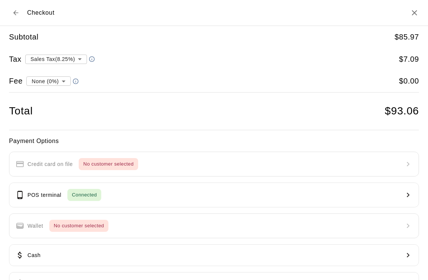
click at [171, 193] on button "POS terminal Connected" at bounding box center [214, 194] width 410 height 25
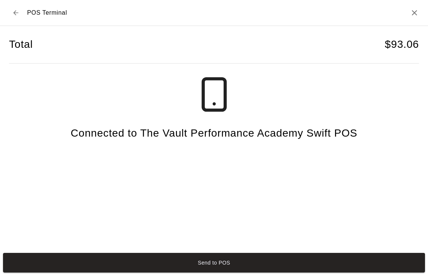
click at [276, 272] on button "Send to POS" at bounding box center [214, 263] width 422 height 20
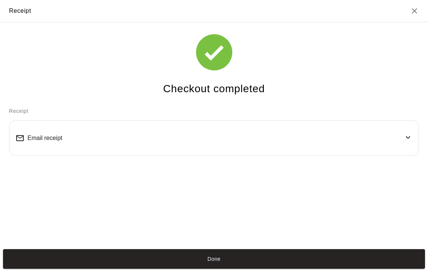
click at [275, 269] on button "Done" at bounding box center [214, 259] width 422 height 20
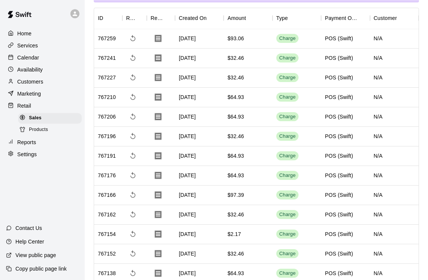
scroll to position [0, 0]
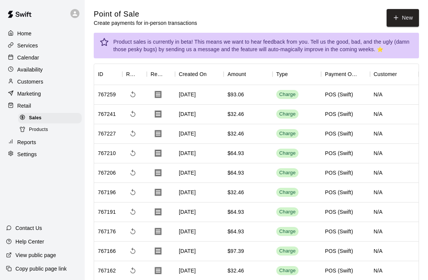
click at [42, 59] on div "Calendar" at bounding box center [42, 57] width 73 height 11
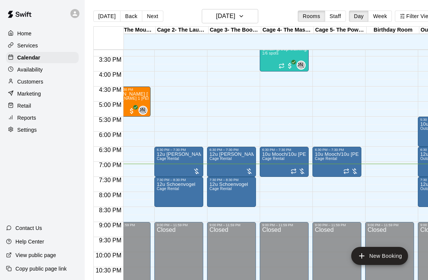
scroll to position [0, 24]
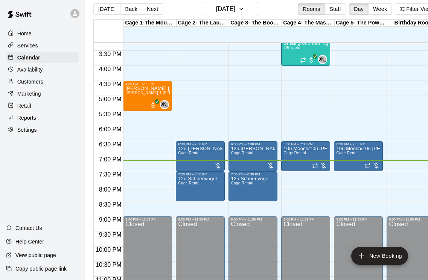
click at [27, 102] on div "Retail" at bounding box center [42, 105] width 73 height 11
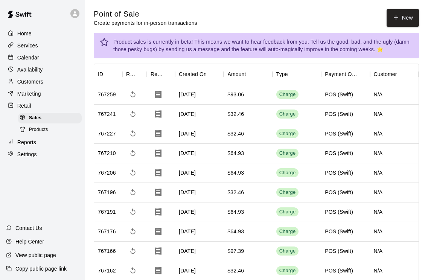
click at [406, 20] on button "New" at bounding box center [402, 18] width 32 height 18
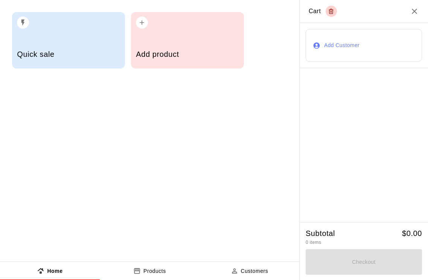
click at [200, 49] on div "Add product" at bounding box center [187, 55] width 103 height 27
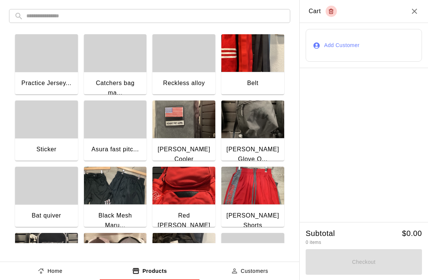
click at [52, 64] on div "button" at bounding box center [46, 53] width 63 height 38
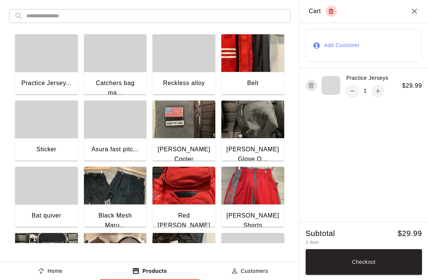
click at [378, 94] on icon "add" at bounding box center [378, 91] width 8 height 8
click at [383, 274] on button "Checkout" at bounding box center [363, 262] width 116 height 26
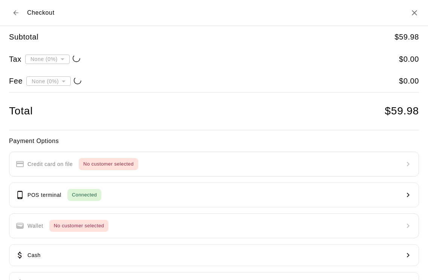
type input "**********"
click at [213, 199] on button "POS terminal Connected" at bounding box center [214, 194] width 410 height 25
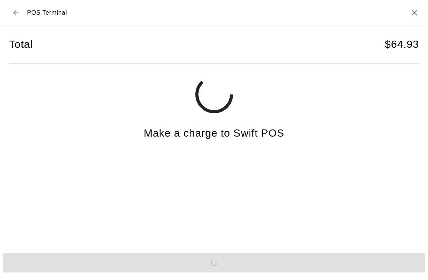
scroll to position [18, 0]
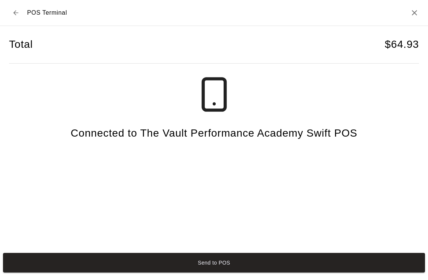
click at [242, 272] on button "Send to POS" at bounding box center [214, 263] width 422 height 20
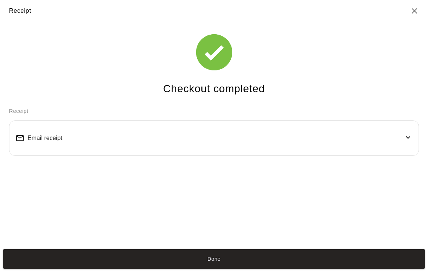
scroll to position [14, 0]
click at [298, 269] on button "Done" at bounding box center [214, 259] width 422 height 20
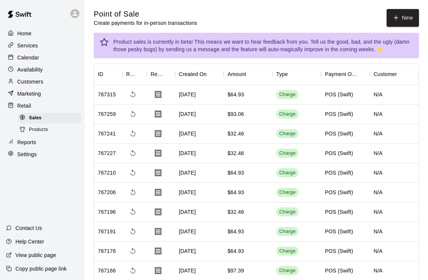
click at [418, 235] on div "N/A" at bounding box center [394, 232] width 49 height 20
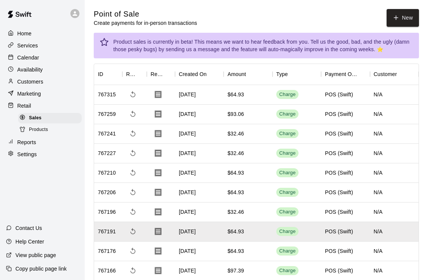
click at [10, 24] on img at bounding box center [19, 14] width 39 height 23
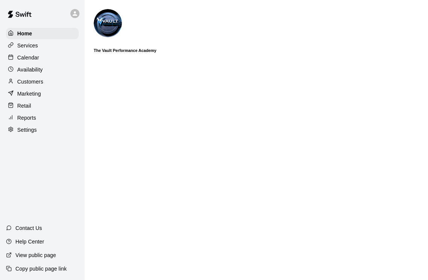
click at [22, 60] on p "Calendar" at bounding box center [28, 58] width 22 height 8
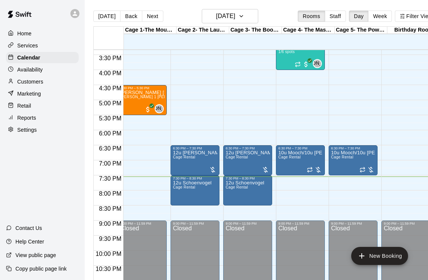
scroll to position [0, 6]
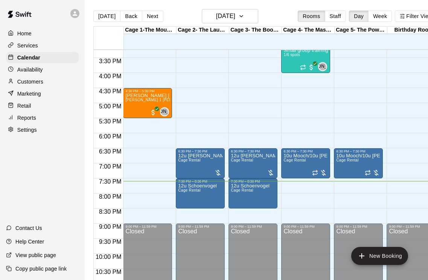
click at [26, 104] on p "Retail" at bounding box center [24, 106] width 14 height 8
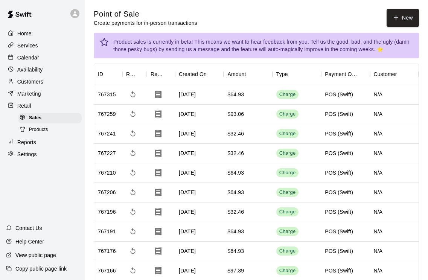
click at [396, 22] on button "New" at bounding box center [402, 18] width 32 height 18
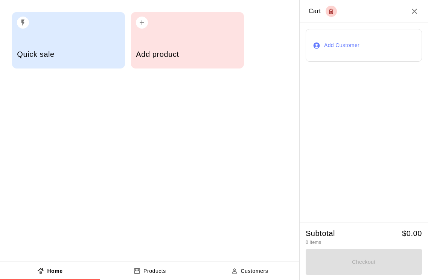
click at [193, 36] on div "Add product" at bounding box center [187, 40] width 113 height 56
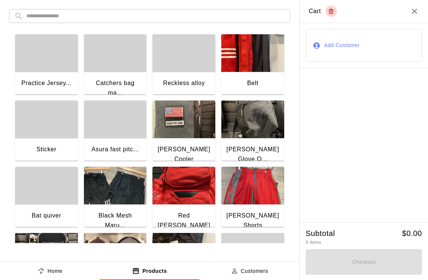
click at [39, 67] on div "button" at bounding box center [46, 53] width 63 height 38
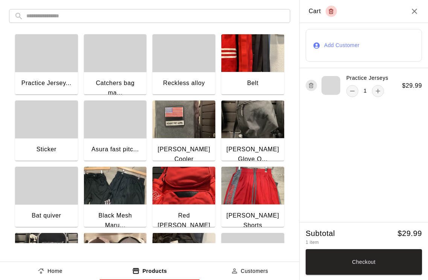
click at [384, 262] on button "Checkout" at bounding box center [363, 262] width 116 height 26
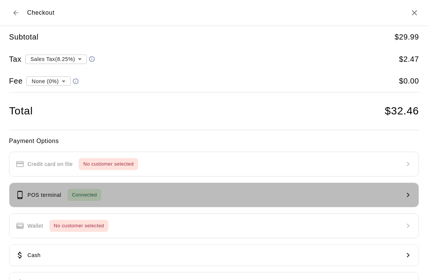
click at [185, 195] on button "POS terminal Connected" at bounding box center [214, 194] width 410 height 25
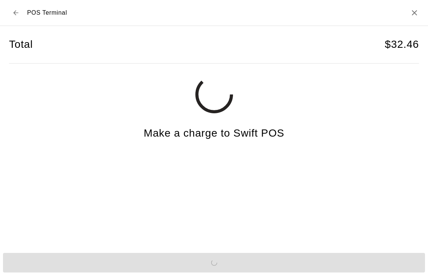
scroll to position [18, 0]
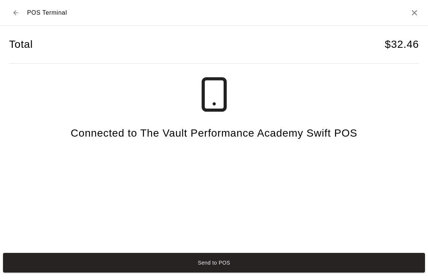
click at [255, 267] on button "Send to POS" at bounding box center [214, 263] width 422 height 20
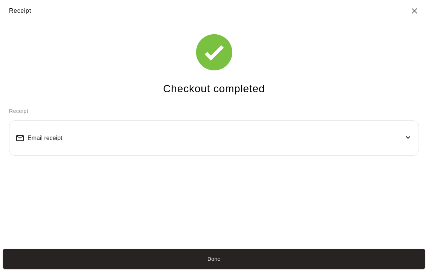
scroll to position [14, 0]
click at [234, 263] on button "Done" at bounding box center [214, 259] width 422 height 20
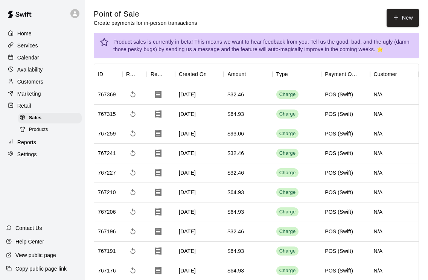
click at [400, 20] on button "New" at bounding box center [402, 18] width 32 height 18
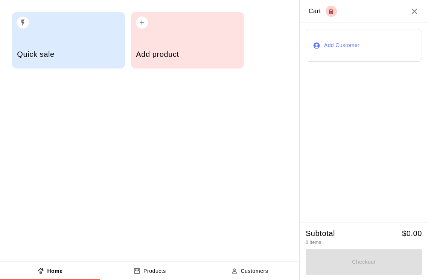
click at [203, 42] on div "Add product" at bounding box center [187, 55] width 103 height 27
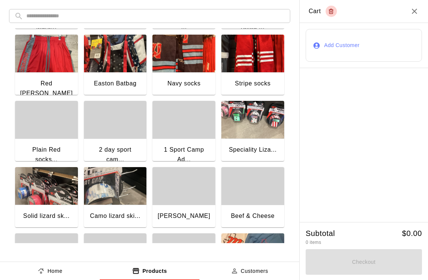
scroll to position [265, 0]
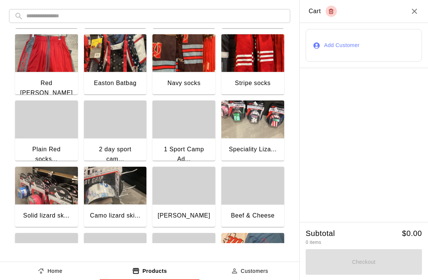
click at [250, 134] on img "button" at bounding box center [252, 119] width 63 height 38
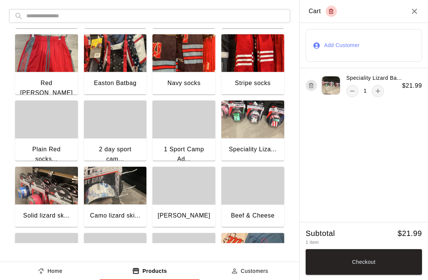
click at [396, 267] on button "Checkout" at bounding box center [363, 262] width 116 height 26
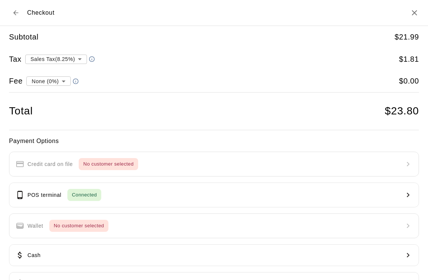
click at [190, 197] on button "POS terminal Connected" at bounding box center [214, 194] width 410 height 25
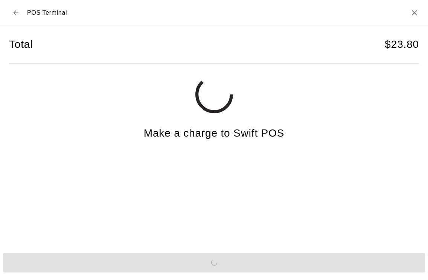
scroll to position [18, 0]
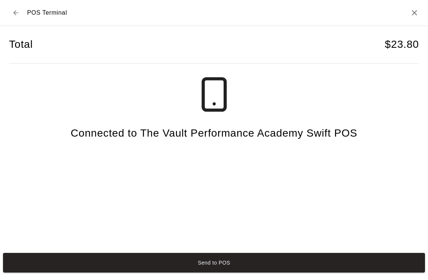
click at [304, 261] on button "Send to POS" at bounding box center [214, 263] width 422 height 20
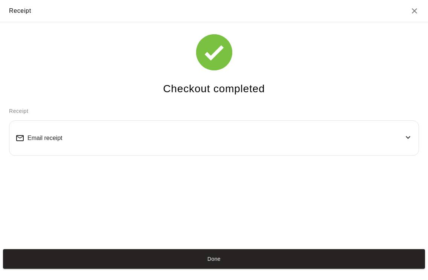
scroll to position [14, 0]
click at [298, 266] on button "Done" at bounding box center [214, 259] width 422 height 20
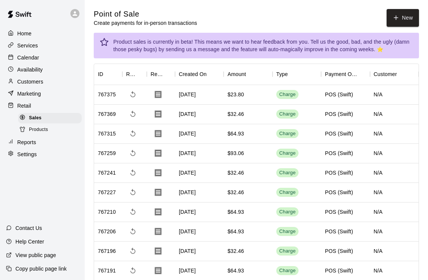
click at [50, 35] on div "Home" at bounding box center [42, 33] width 73 height 11
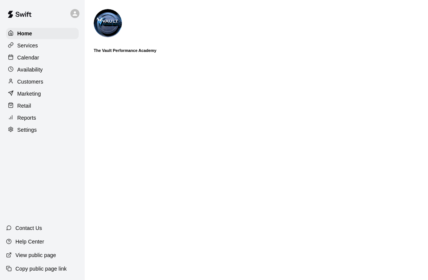
click at [38, 56] on p "Calendar" at bounding box center [28, 58] width 22 height 8
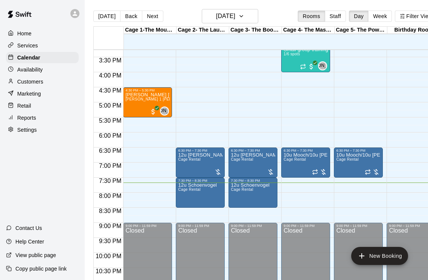
scroll to position [459, 0]
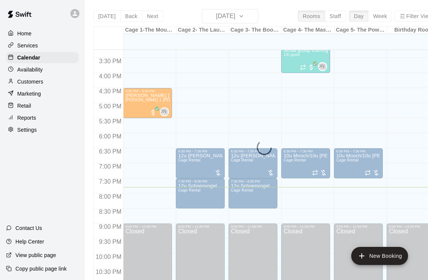
click at [247, 16] on div "[DATE] Back [DATE][DATE] Rooms Staff Day Week Filter View Cage 1-The Mound Lab …" at bounding box center [265, 149] width 344 height 280
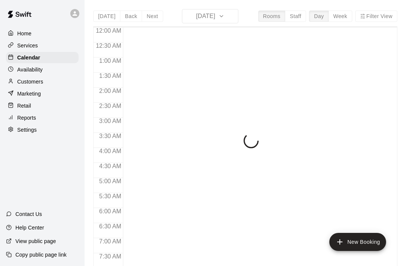
scroll to position [451, 0]
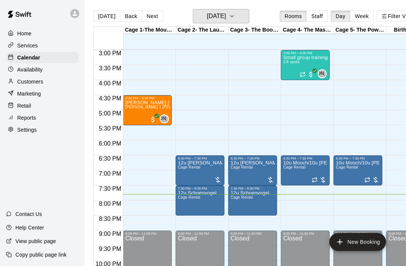
click at [226, 19] on h6 "[DATE]" at bounding box center [216, 16] width 19 height 11
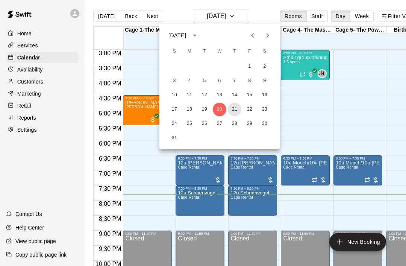
click at [234, 111] on button "21" at bounding box center [235, 110] width 14 height 14
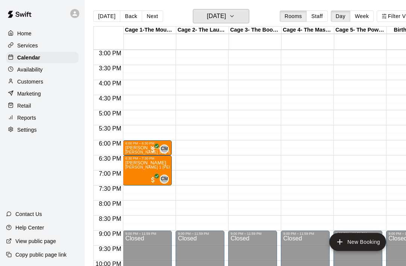
click at [226, 12] on h6 "Thursday Aug 21" at bounding box center [216, 16] width 19 height 11
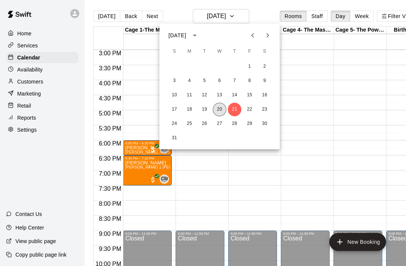
click at [220, 111] on button "20" at bounding box center [220, 110] width 14 height 14
